Goal: Information Seeking & Learning: Learn about a topic

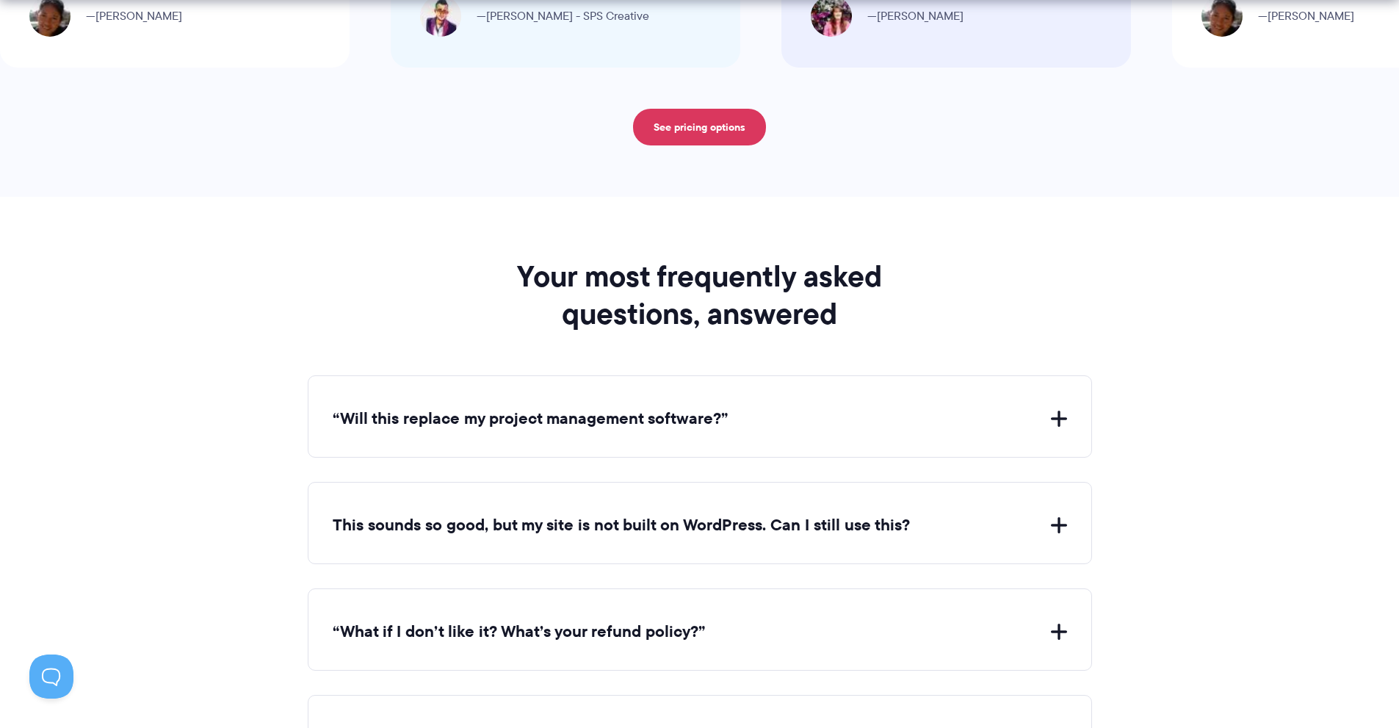
scroll to position [6025, 0]
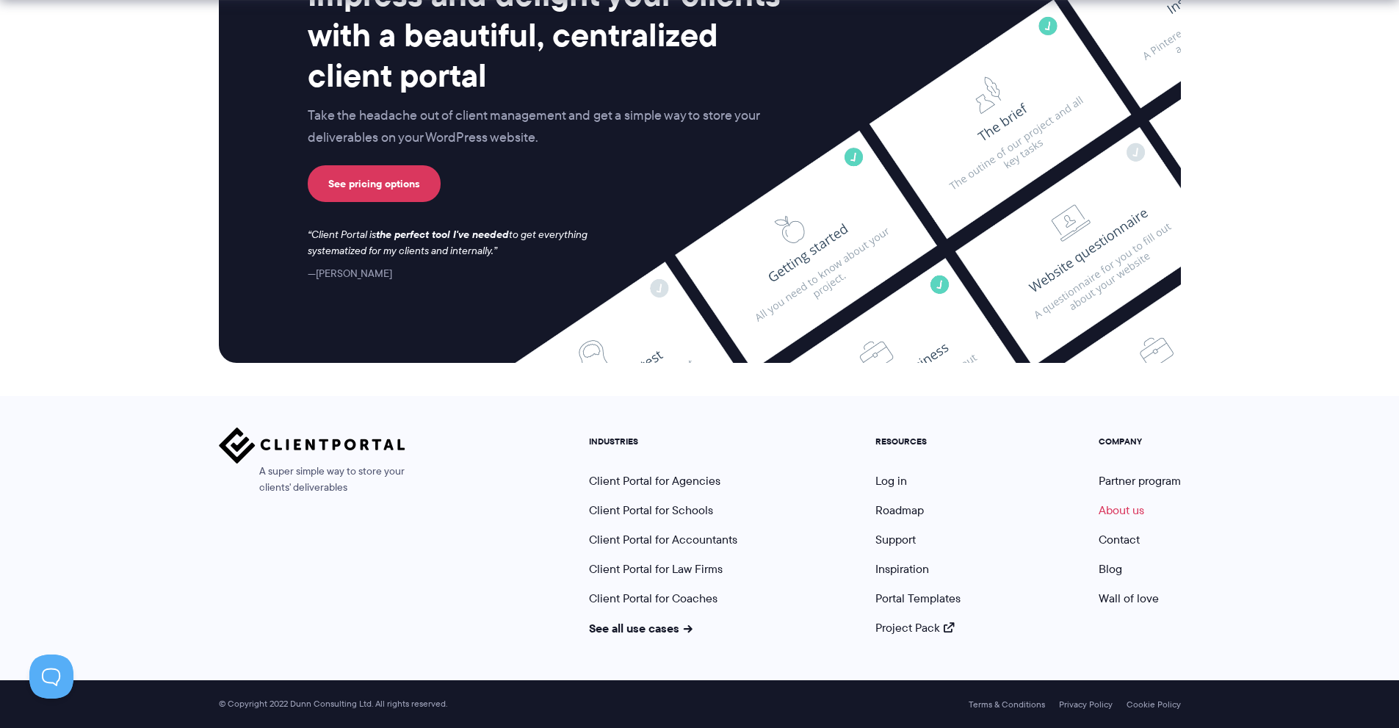
click at [1135, 509] on link "About us" at bounding box center [1122, 510] width 46 height 17
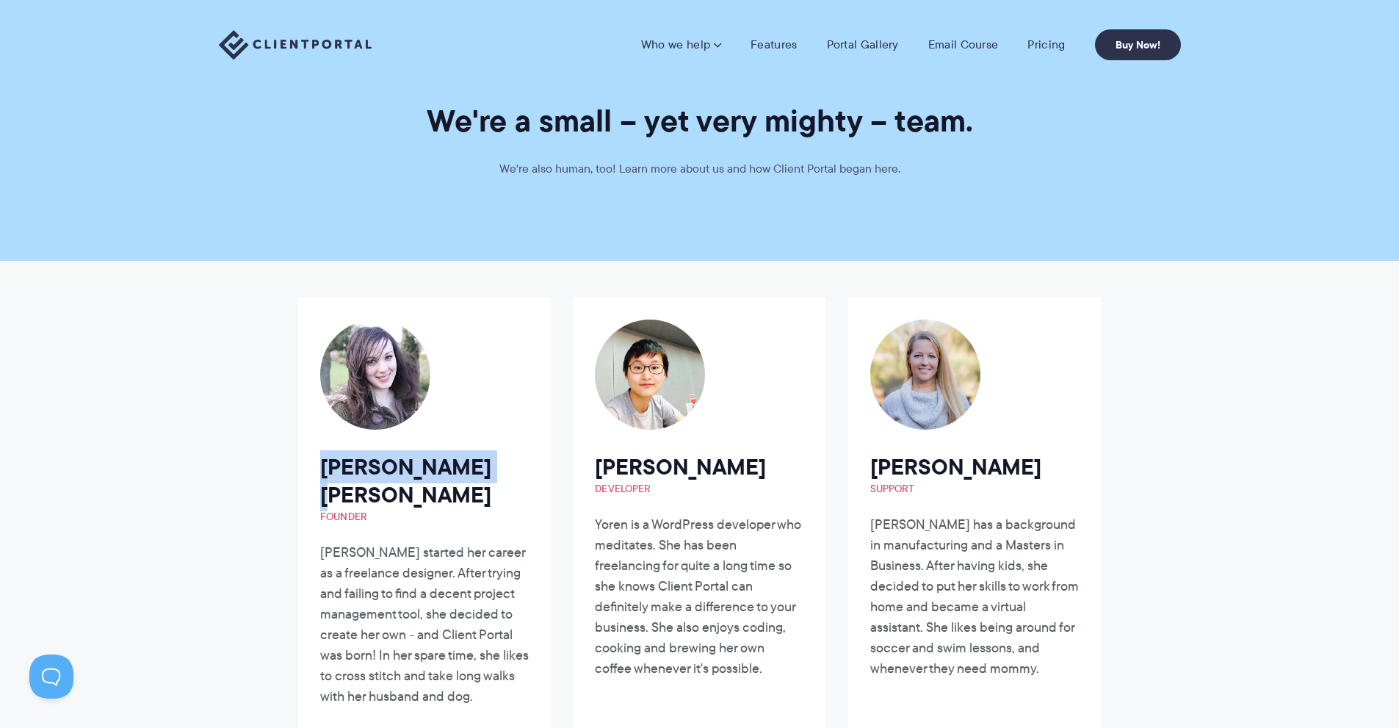
drag, startPoint x: 478, startPoint y: 466, endPoint x: 317, endPoint y: 464, distance: 160.2
click at [317, 464] on article "Laura Elizabeth Founder Laura started her career as a freelance designer. After…" at bounding box center [424, 524] width 253 height 453
copy h2 "Laura Elizabeth"
click at [566, 410] on div "Laura Elizabeth Founder Laura started her career as a freelance designer. After…" at bounding box center [699, 535] width 825 height 549
click at [1137, 44] on link "Buy Now!" at bounding box center [1138, 44] width 86 height 31
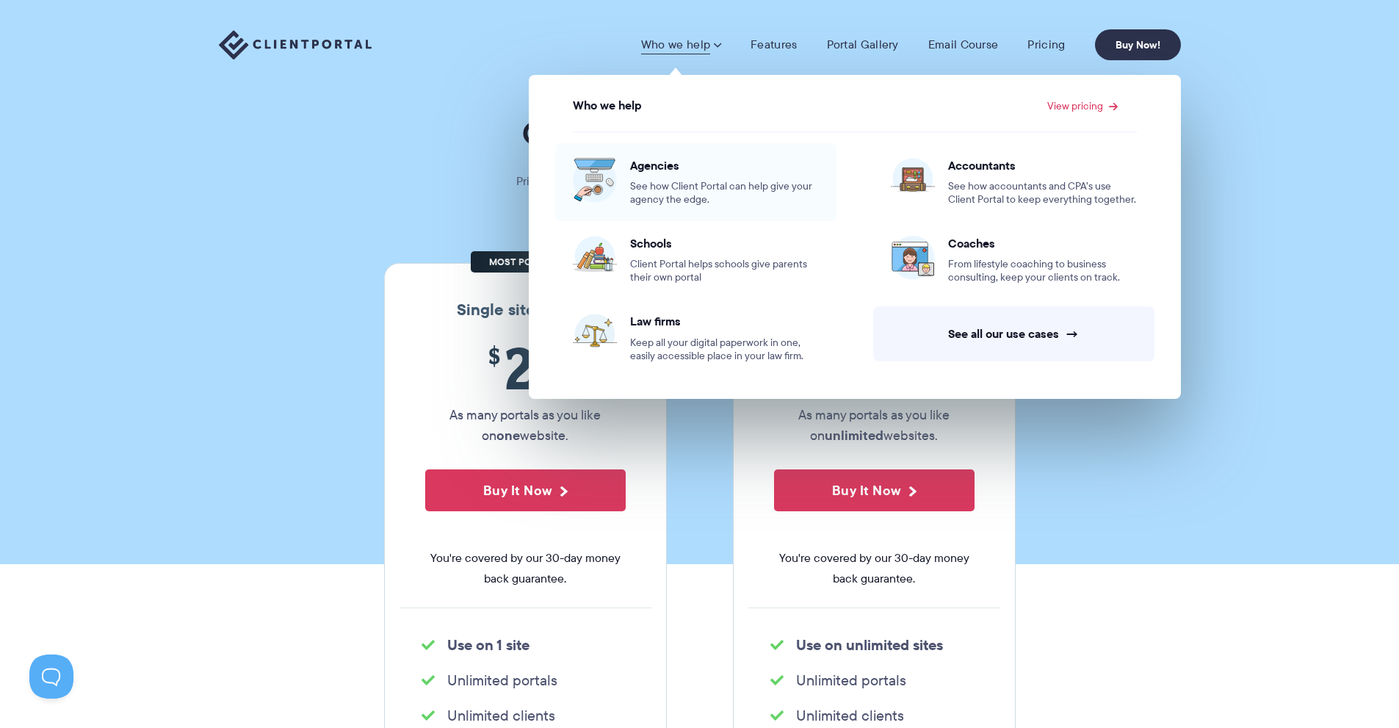
click at [657, 169] on span "Agencies" at bounding box center [724, 165] width 189 height 15
